Goal: Find specific page/section: Find specific page/section

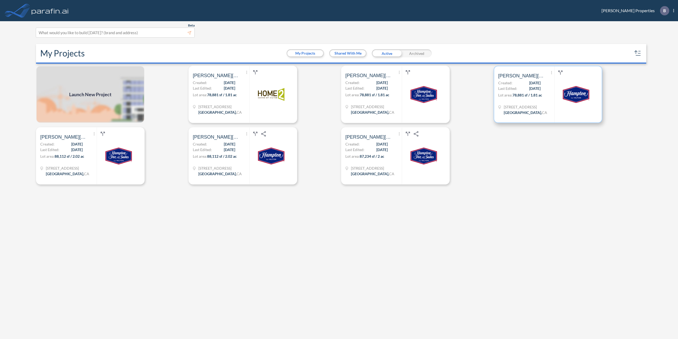
click at [529, 83] on span "08/26/2025" at bounding box center [534, 83] width 11 height 6
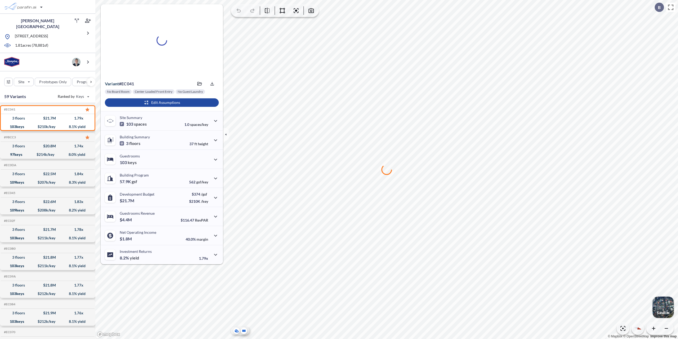
click at [244, 331] on icon at bounding box center [243, 330] width 3 height 2
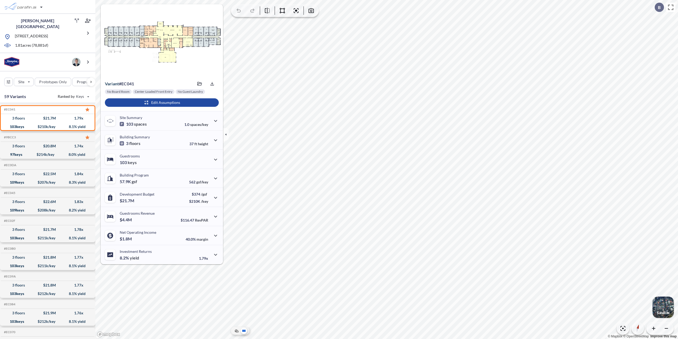
click at [240, 329] on div at bounding box center [240, 331] width 19 height 8
click at [237, 331] on icon at bounding box center [236, 330] width 3 height 2
click at [662, 306] on div "button" at bounding box center [663, 306] width 21 height 21
click at [225, 133] on icon "button" at bounding box center [226, 134] width 6 height 6
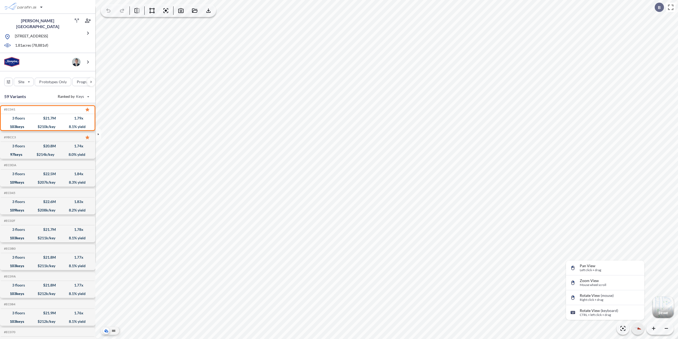
click at [636, 328] on icon "button" at bounding box center [635, 327] width 5 height 3
click at [179, 12] on icon "button" at bounding box center [180, 10] width 5 height 5
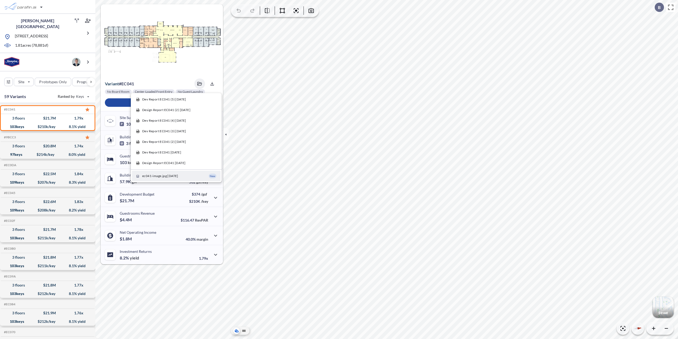
click at [158, 177] on span "ec041-image.jpg [DATE]" at bounding box center [160, 175] width 36 height 5
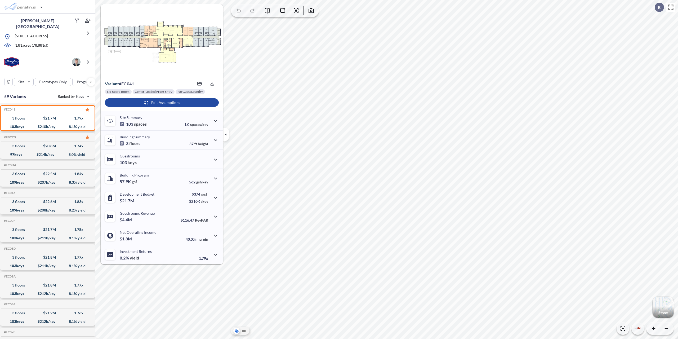
click at [228, 135] on icon "button" at bounding box center [226, 134] width 6 height 6
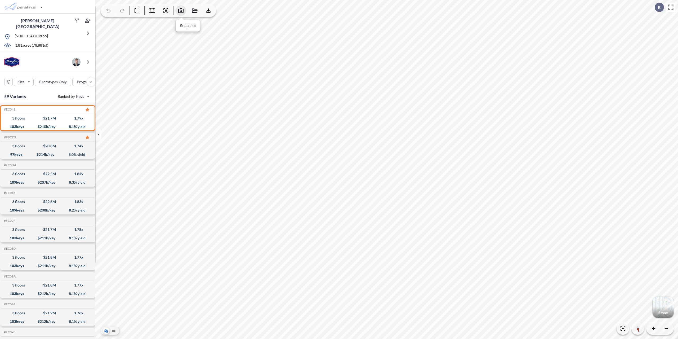
click at [181, 11] on icon "button" at bounding box center [181, 10] width 6 height 6
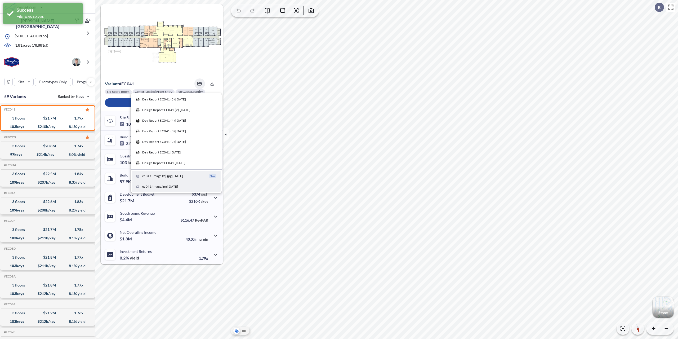
click at [167, 187] on span "ec041-image.jpg [DATE]" at bounding box center [160, 186] width 36 height 5
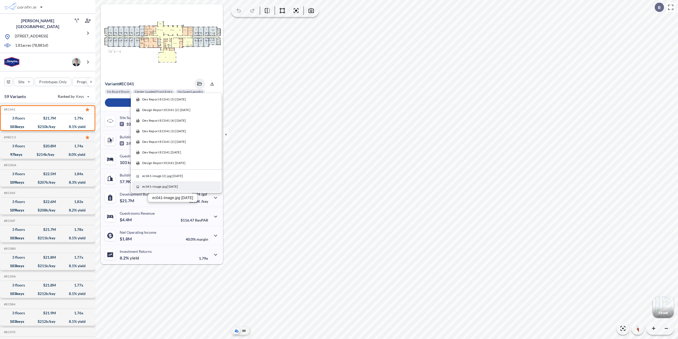
click at [173, 187] on span "ec041-image.jpg [DATE]" at bounding box center [160, 186] width 36 height 5
click at [158, 188] on span "ec041-image.jpg [DATE]" at bounding box center [160, 186] width 36 height 5
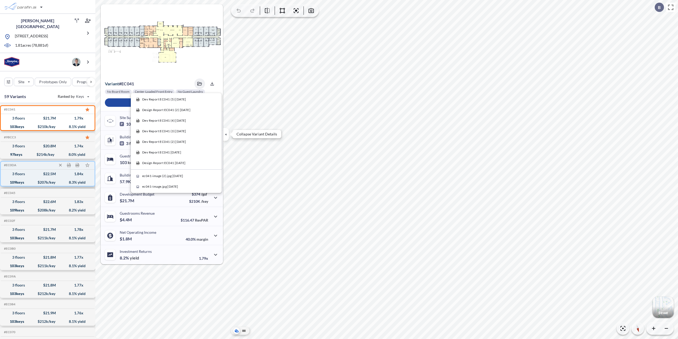
click at [226, 133] on icon "button" at bounding box center [226, 134] width 6 height 6
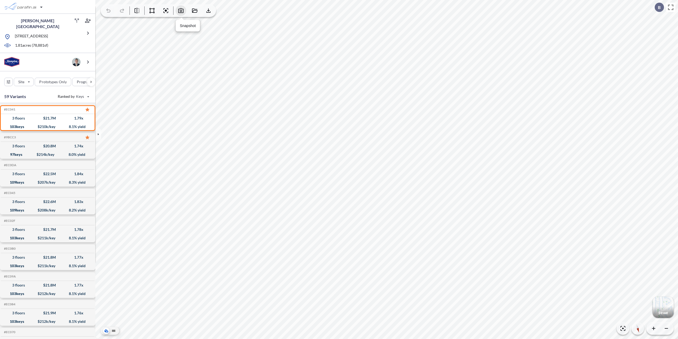
click at [179, 8] on icon "button" at bounding box center [181, 10] width 6 height 6
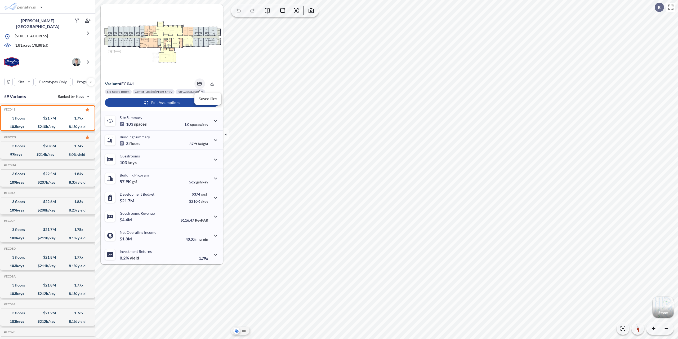
click at [201, 83] on icon "button" at bounding box center [199, 84] width 5 height 4
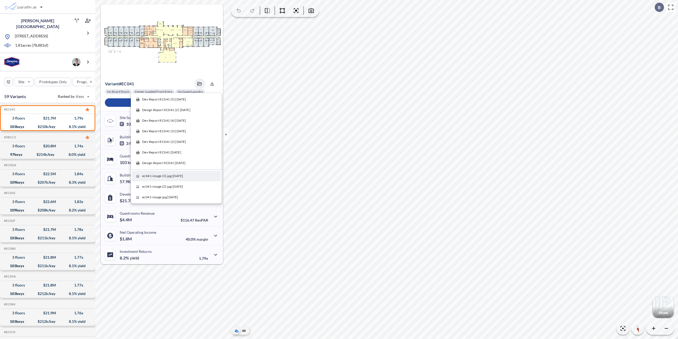
click at [183, 174] on span "ec041-image (3).jpg [DATE]" at bounding box center [162, 175] width 41 height 5
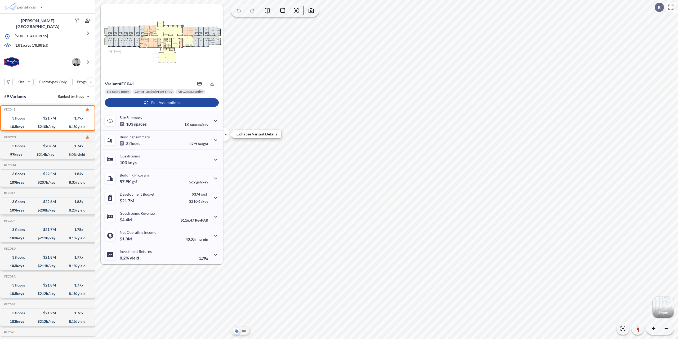
click at [227, 135] on icon "button" at bounding box center [226, 134] width 6 height 6
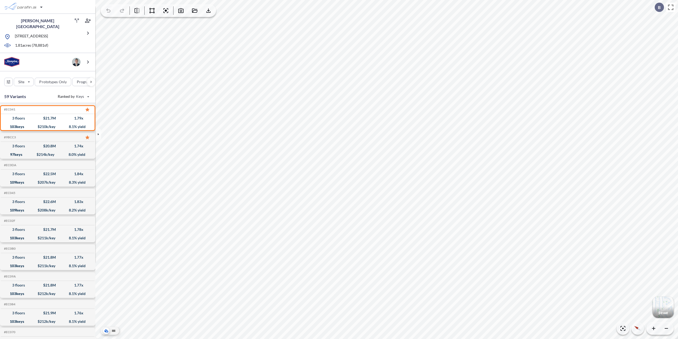
click at [181, 11] on icon "button" at bounding box center [181, 10] width 6 height 6
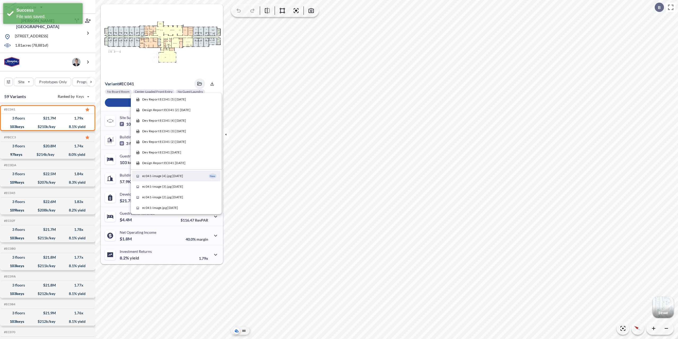
click at [172, 174] on span "ec041-image (4).jpg [DATE]" at bounding box center [162, 175] width 41 height 5
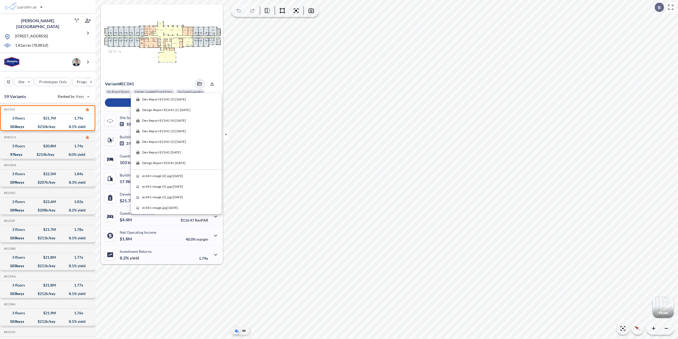
click at [227, 135] on icon "button" at bounding box center [226, 134] width 6 height 6
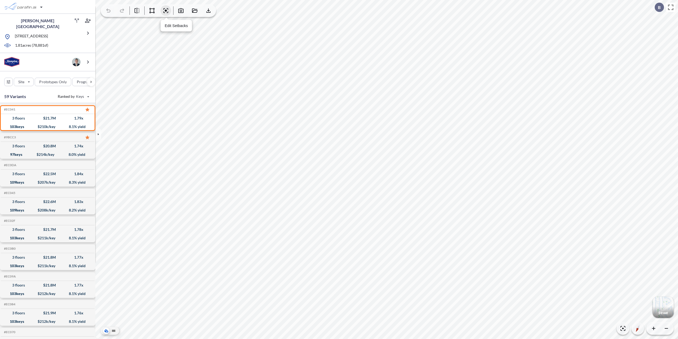
click at [162, 11] on button "button" at bounding box center [165, 10] width 11 height 11
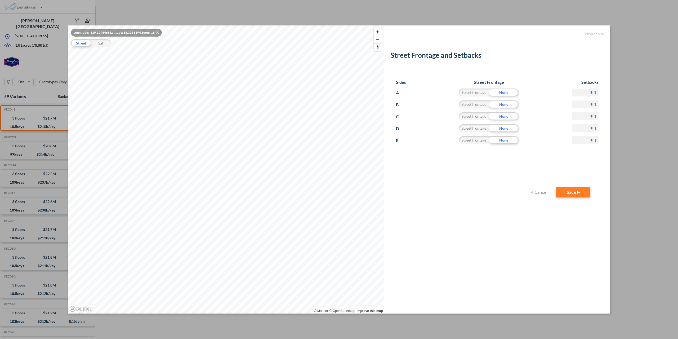
click at [540, 192] on button "Cancel" at bounding box center [539, 192] width 21 height 11
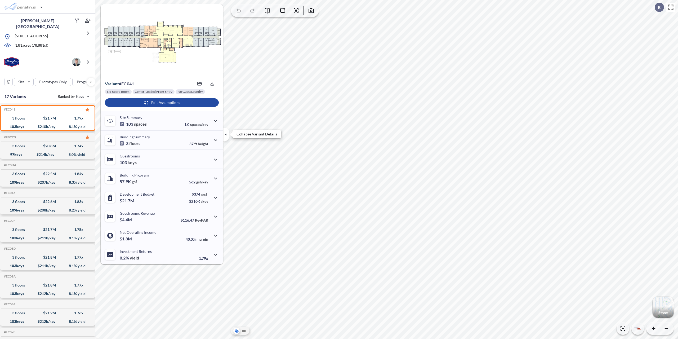
click at [226, 133] on icon "button" at bounding box center [226, 134] width 6 height 6
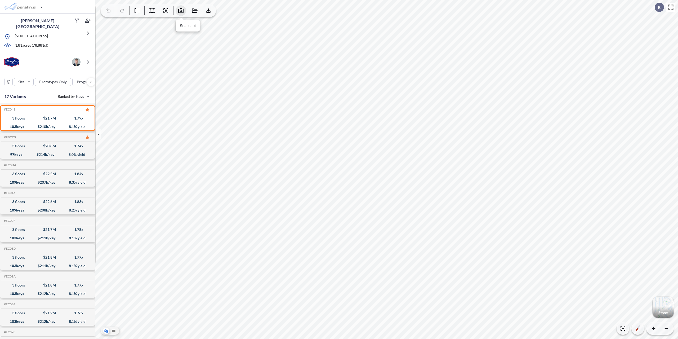
click at [182, 11] on icon "button" at bounding box center [180, 10] width 5 height 5
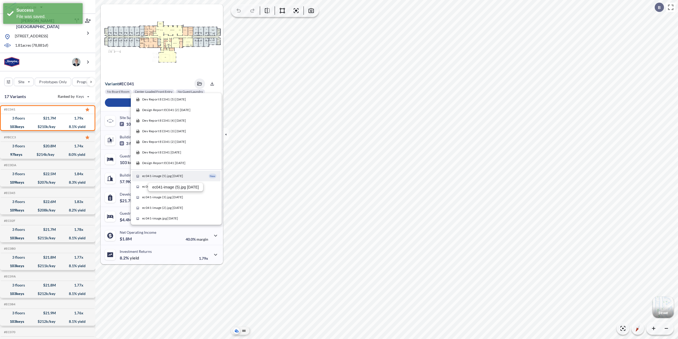
click at [168, 175] on span "ec041-image (5).jpg [DATE]" at bounding box center [162, 175] width 41 height 5
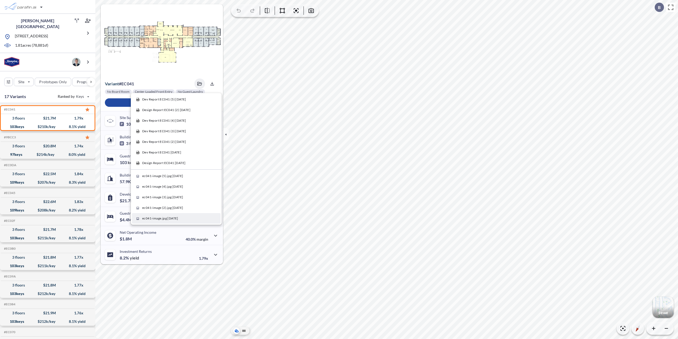
click at [163, 219] on span "ec041-image.jpg [DATE]" at bounding box center [160, 218] width 36 height 5
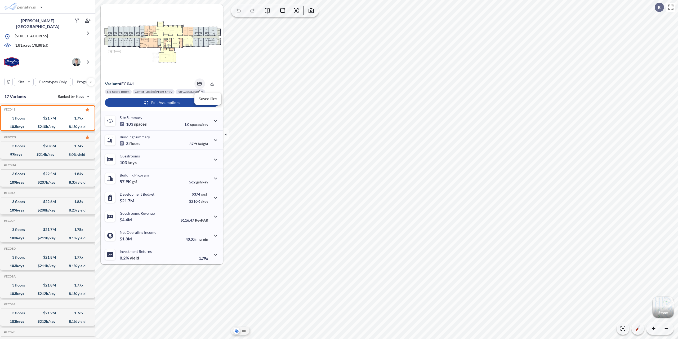
click at [202, 84] on button "button" at bounding box center [199, 83] width 11 height 11
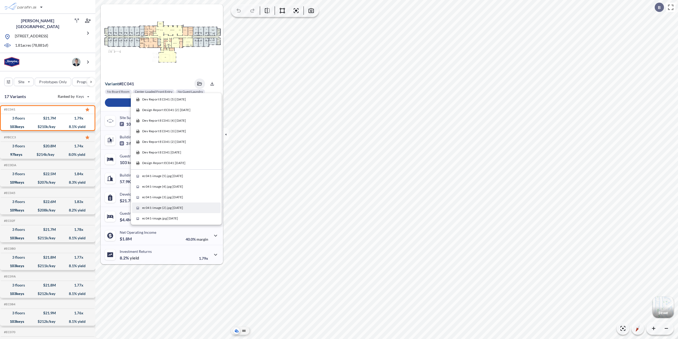
click at [166, 209] on span "ec041-image (2).jpg [DATE]" at bounding box center [162, 207] width 41 height 5
click at [169, 197] on span "ec041-image (3).jpg [DATE]" at bounding box center [162, 197] width 41 height 5
click at [167, 185] on span "ec041-image (4).jpg [DATE]" at bounding box center [162, 186] width 41 height 5
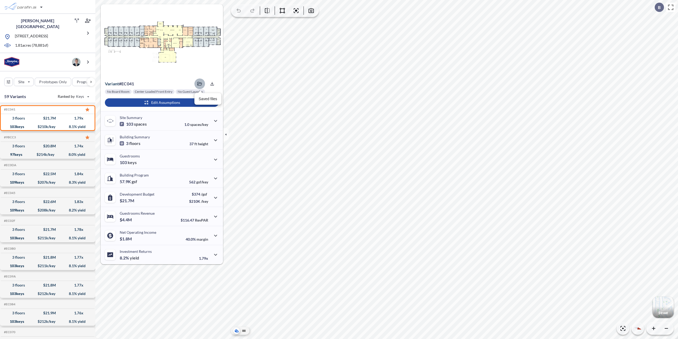
click at [198, 85] on icon "button" at bounding box center [199, 84] width 5 height 4
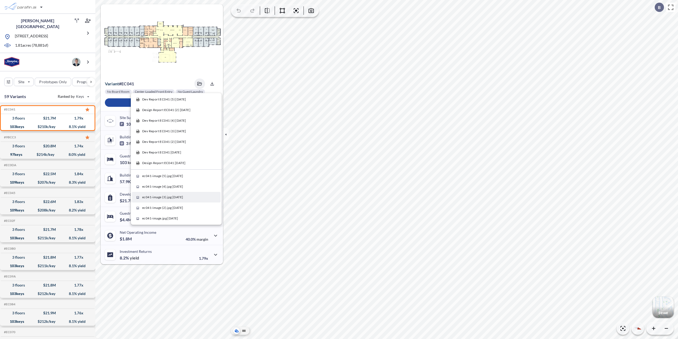
click at [166, 198] on span "ec041-image (3).jpg [DATE]" at bounding box center [162, 197] width 41 height 5
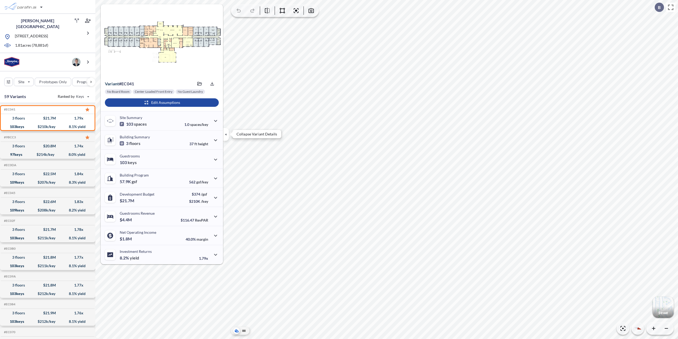
click at [226, 132] on icon "button" at bounding box center [226, 134] width 6 height 6
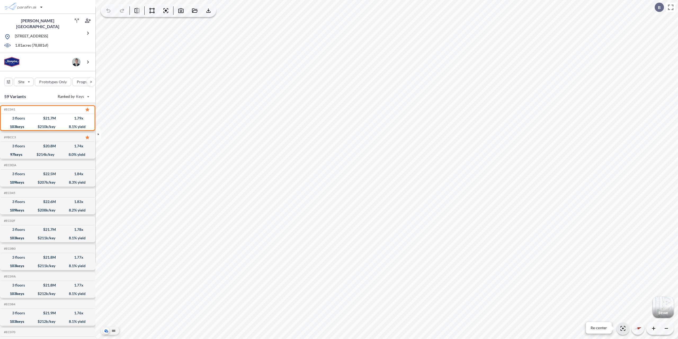
click at [621, 330] on icon "button" at bounding box center [623, 328] width 6 height 6
click at [168, 12] on icon "button" at bounding box center [165, 10] width 5 height 5
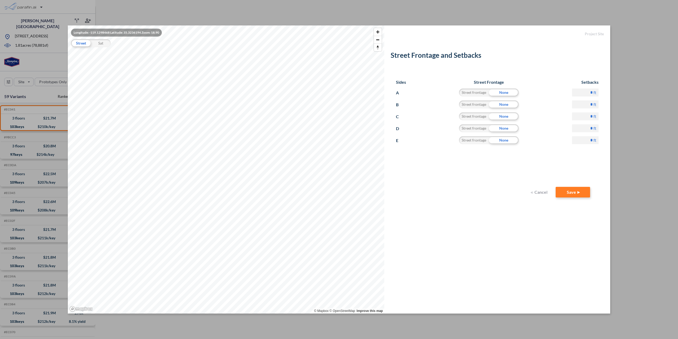
click at [538, 191] on button "Cancel" at bounding box center [539, 192] width 21 height 11
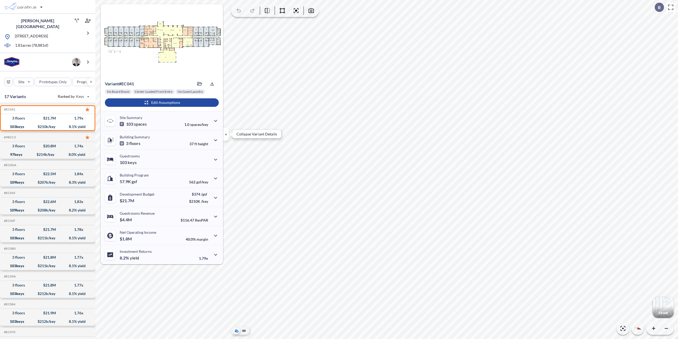
click at [226, 133] on icon "button" at bounding box center [226, 134] width 6 height 6
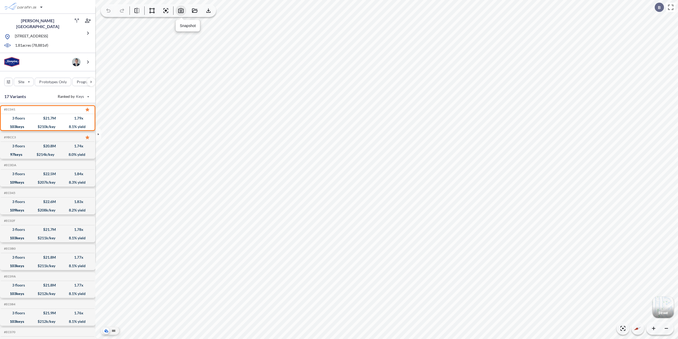
click at [183, 11] on icon "button" at bounding box center [180, 10] width 5 height 5
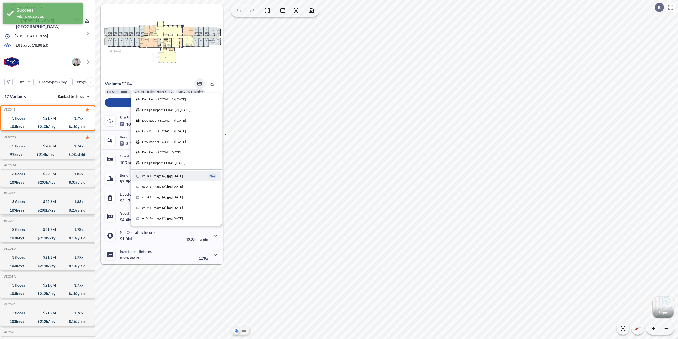
click at [160, 176] on span "ec041-image (6).jpg [DATE]" at bounding box center [162, 175] width 41 height 5
click at [159, 175] on span "ec041-image (6).jpg [DATE]" at bounding box center [162, 175] width 41 height 5
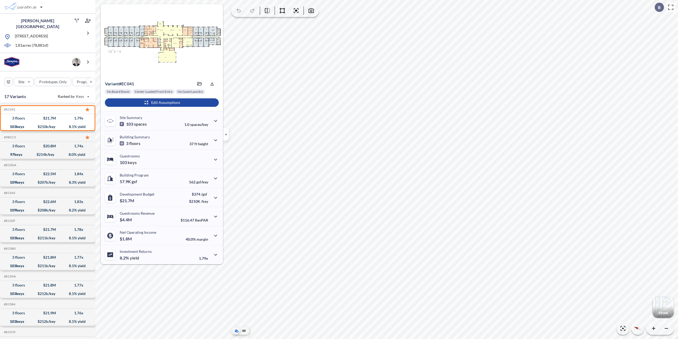
click at [226, 133] on icon "button" at bounding box center [226, 134] width 6 height 6
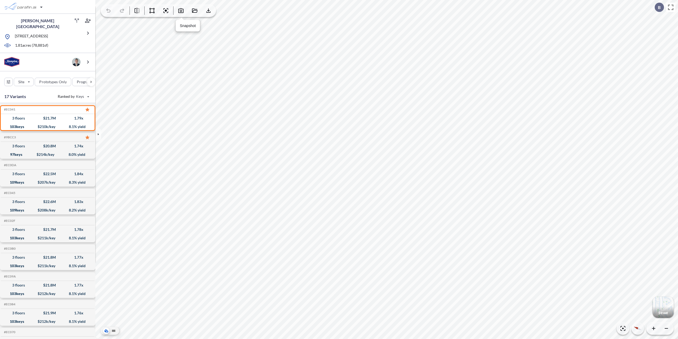
click at [183, 11] on icon "button" at bounding box center [180, 10] width 5 height 5
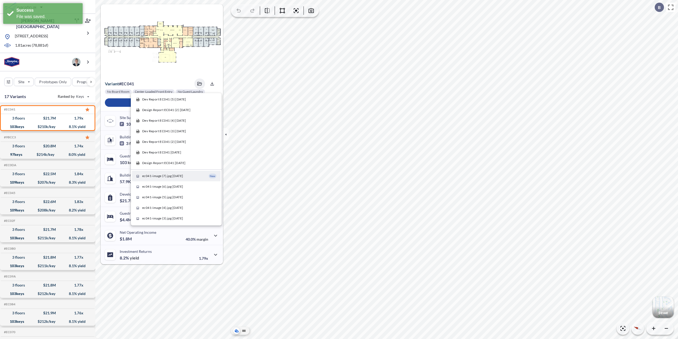
click at [183, 178] on span "ec041-image (7).jpg 09/17/2025" at bounding box center [162, 175] width 41 height 5
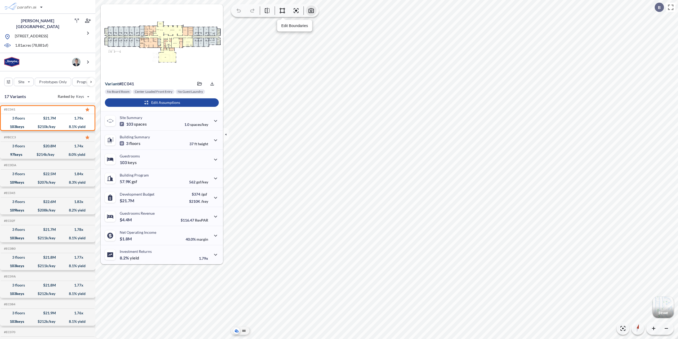
click at [312, 9] on icon "button" at bounding box center [311, 10] width 6 height 6
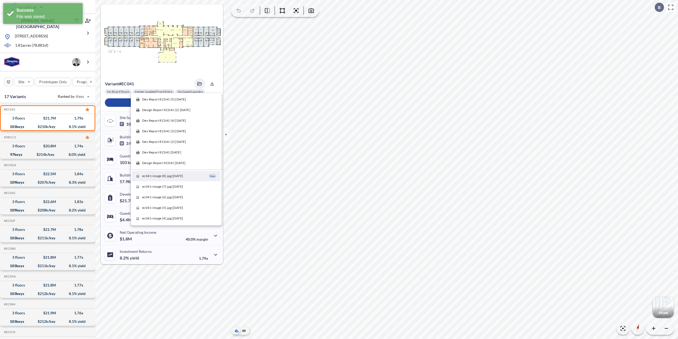
click at [180, 175] on span "ec041-image (8).jpg 09/17/2025" at bounding box center [162, 175] width 41 height 5
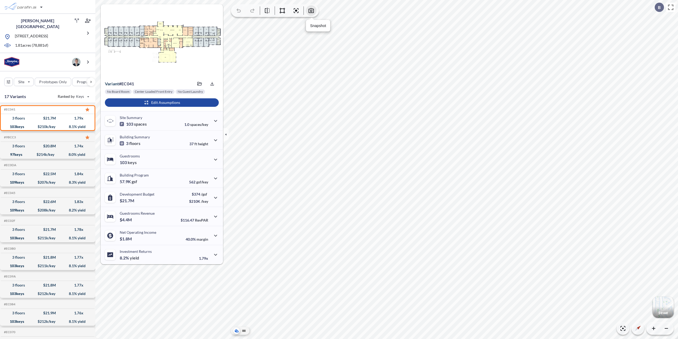
click at [308, 11] on button "button" at bounding box center [311, 10] width 11 height 11
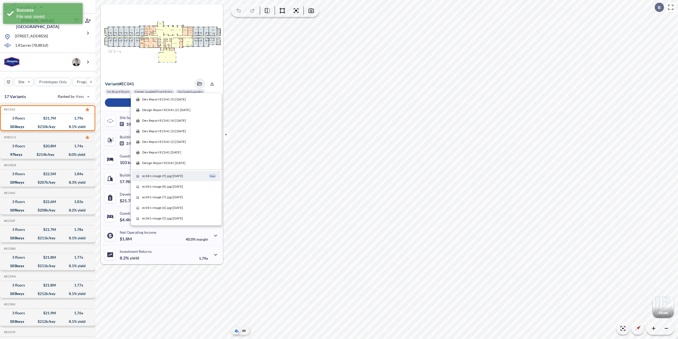
click at [158, 177] on span "ec041-image (9).jpg 09/17/2025" at bounding box center [162, 175] width 41 height 5
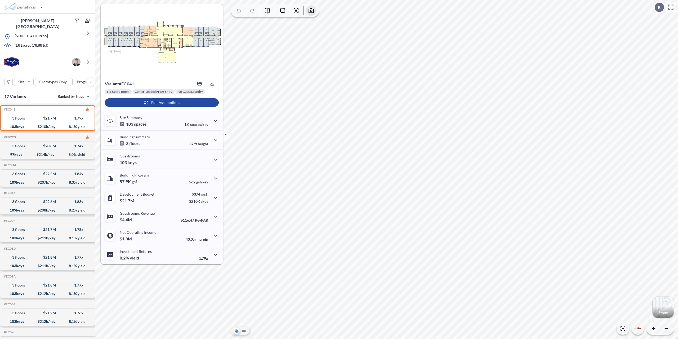
click at [315, 8] on button "button" at bounding box center [311, 10] width 11 height 11
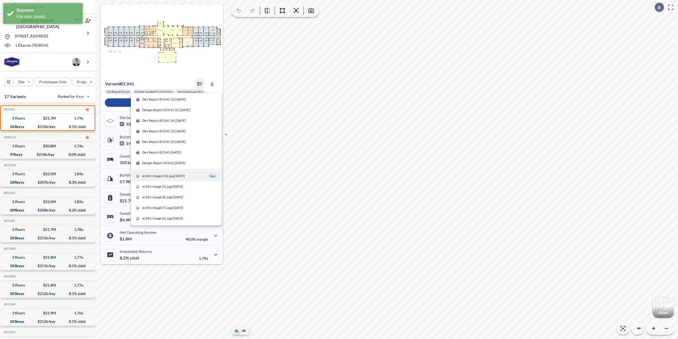
click at [157, 175] on span "ec041-image (10).jpg 09/17/2025" at bounding box center [163, 175] width 43 height 5
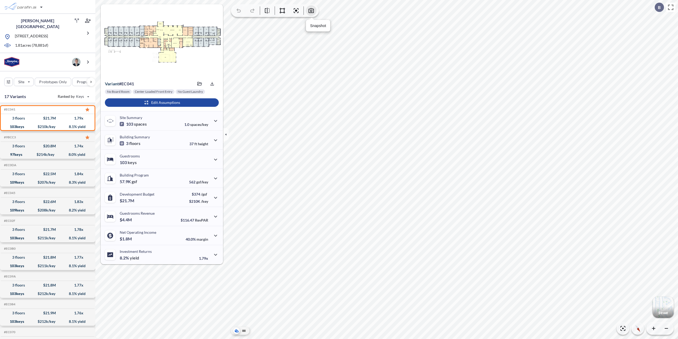
click at [309, 9] on icon "button" at bounding box center [311, 10] width 5 height 5
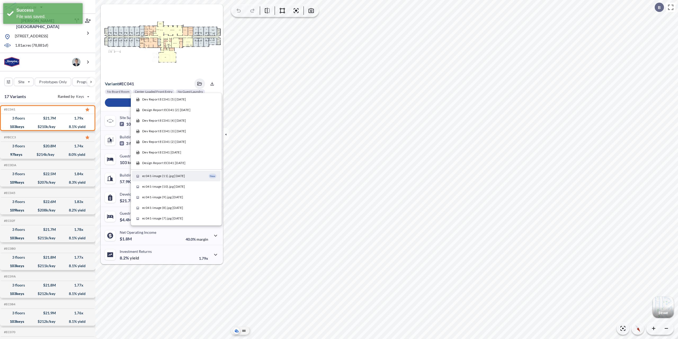
click at [180, 177] on span "ec041-image (11).jpg 09/17/2025" at bounding box center [163, 175] width 43 height 5
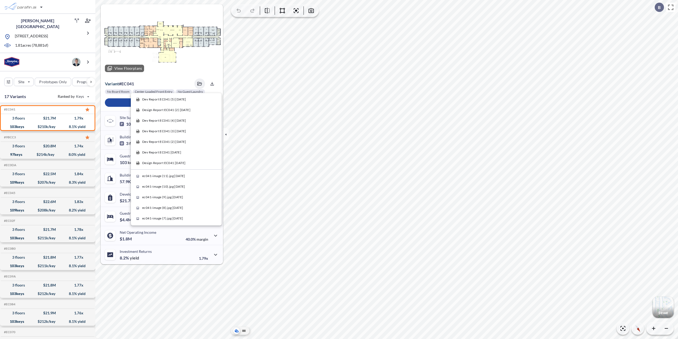
click at [146, 28] on div at bounding box center [162, 40] width 122 height 72
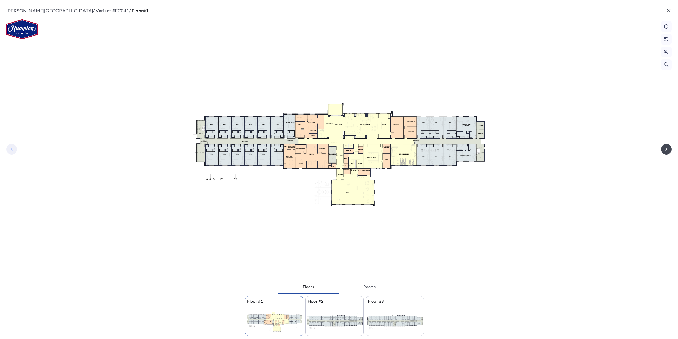
click at [668, 11] on icon "button" at bounding box center [669, 10] width 6 height 6
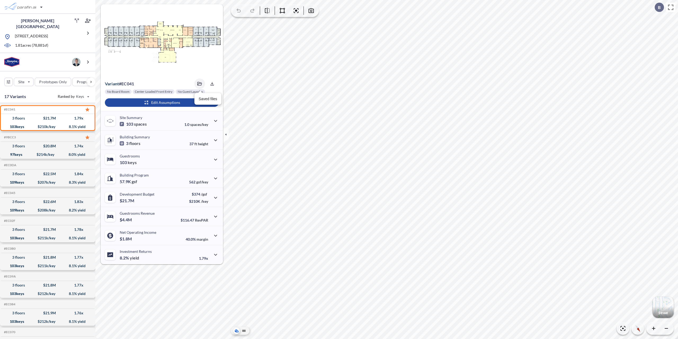
click at [202, 82] on icon "button" at bounding box center [199, 84] width 5 height 4
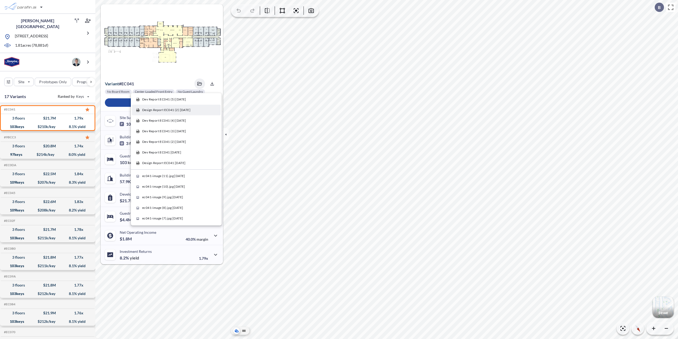
click at [161, 110] on div "Variant # ec041 Dev Report EC041 (5) 09/03/2025 Design Report EC041 (2) 09/03/2…" at bounding box center [162, 93] width 122 height 35
